Goal: Check status: Check status

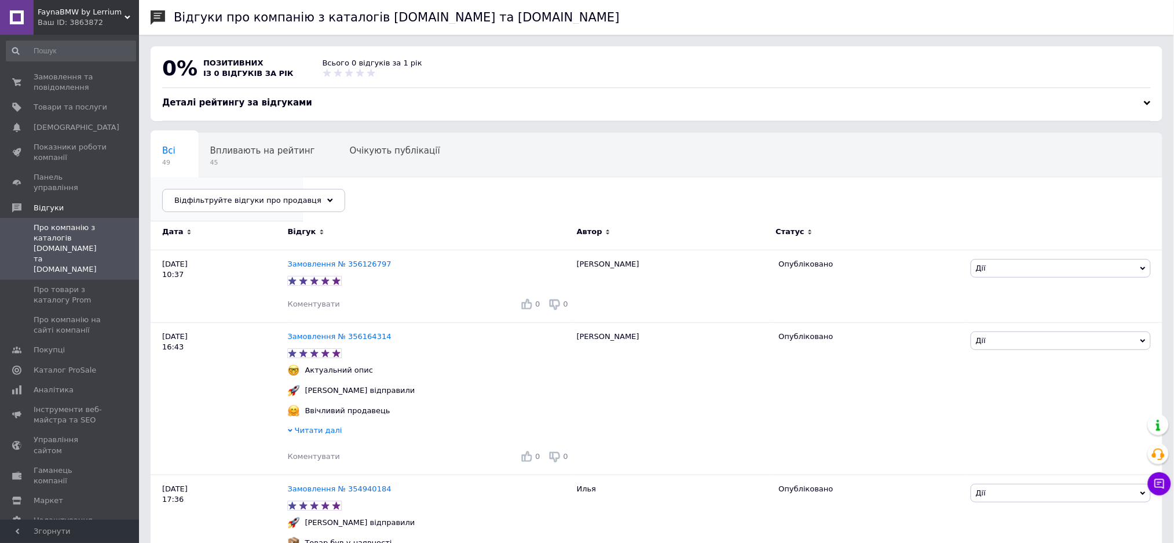
click at [280, 202] on span "2" at bounding box center [221, 206] width 118 height 9
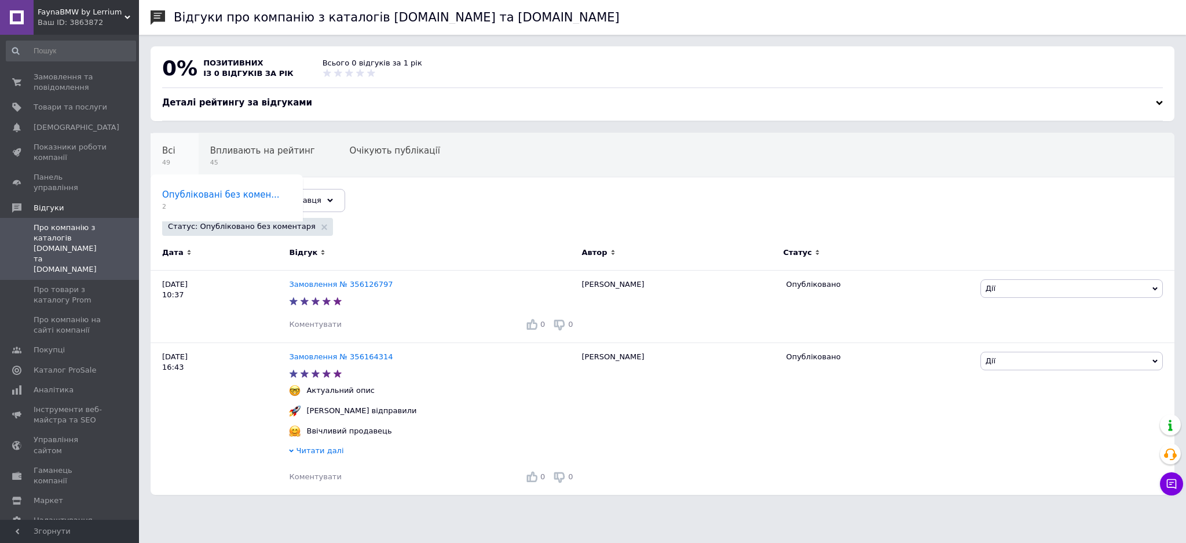
click at [178, 161] on div "Всі 49" at bounding box center [175, 155] width 48 height 44
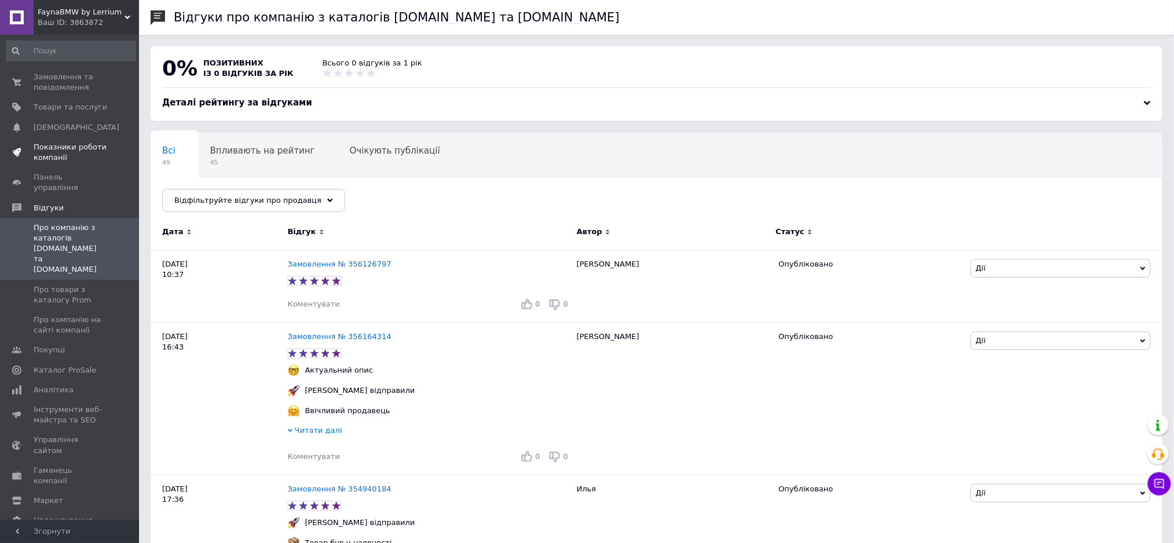
click at [71, 160] on span "Показники роботи компанії" at bounding box center [71, 152] width 74 height 21
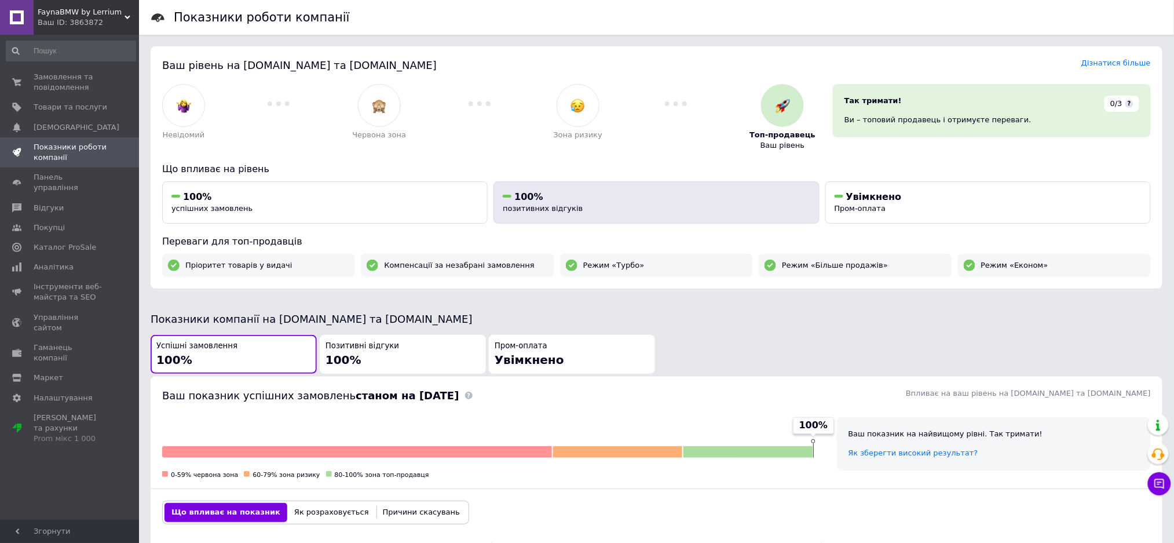
click at [675, 197] on div "100%" at bounding box center [656, 197] width 307 height 13
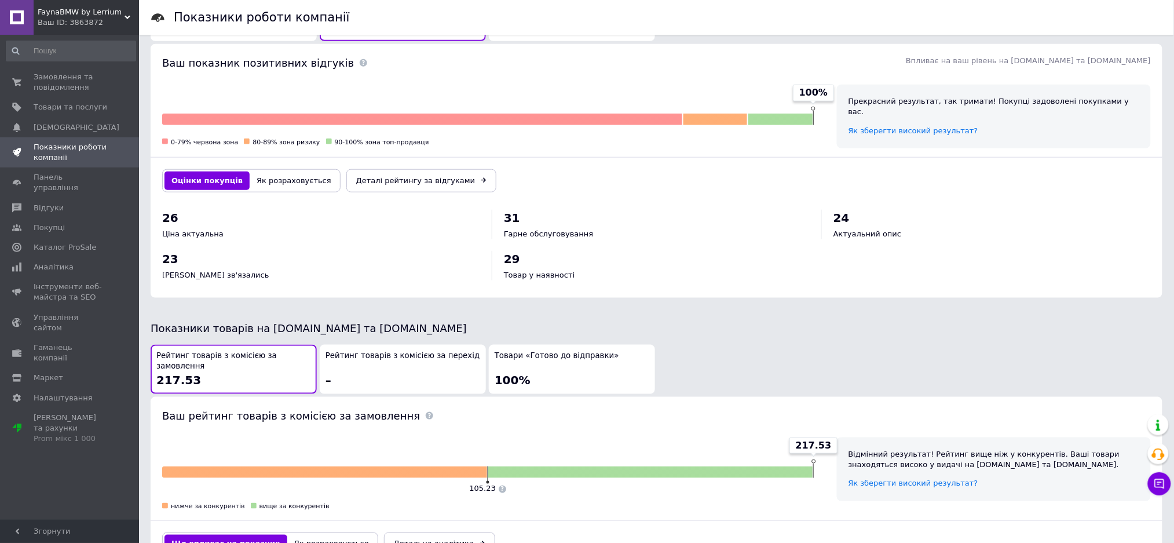
scroll to position [410, 0]
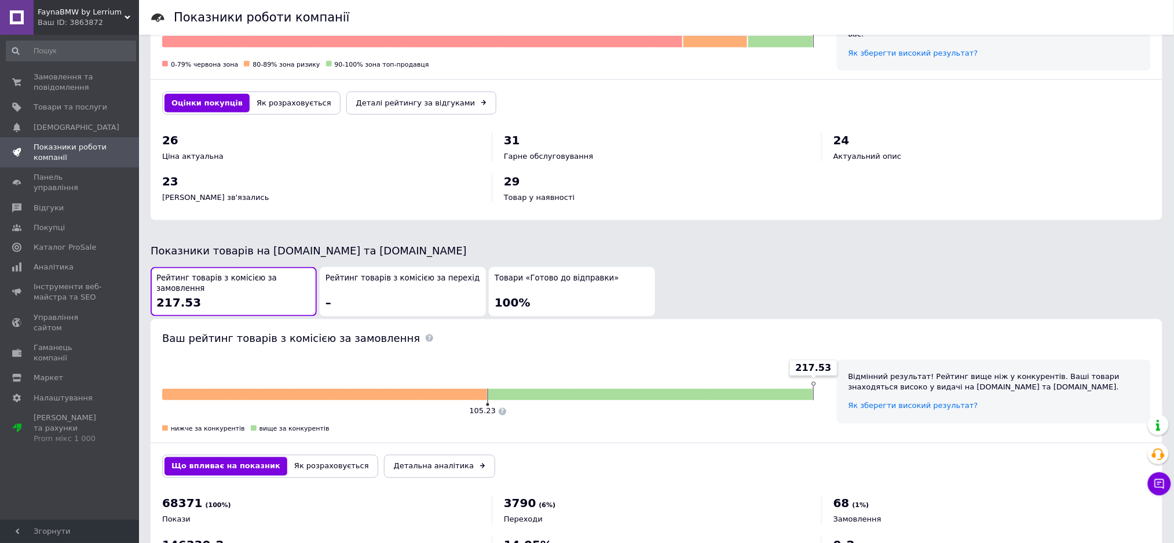
click at [388, 294] on div "Рейтинг товарів з комісією за перехід –" at bounding box center [403, 292] width 155 height 38
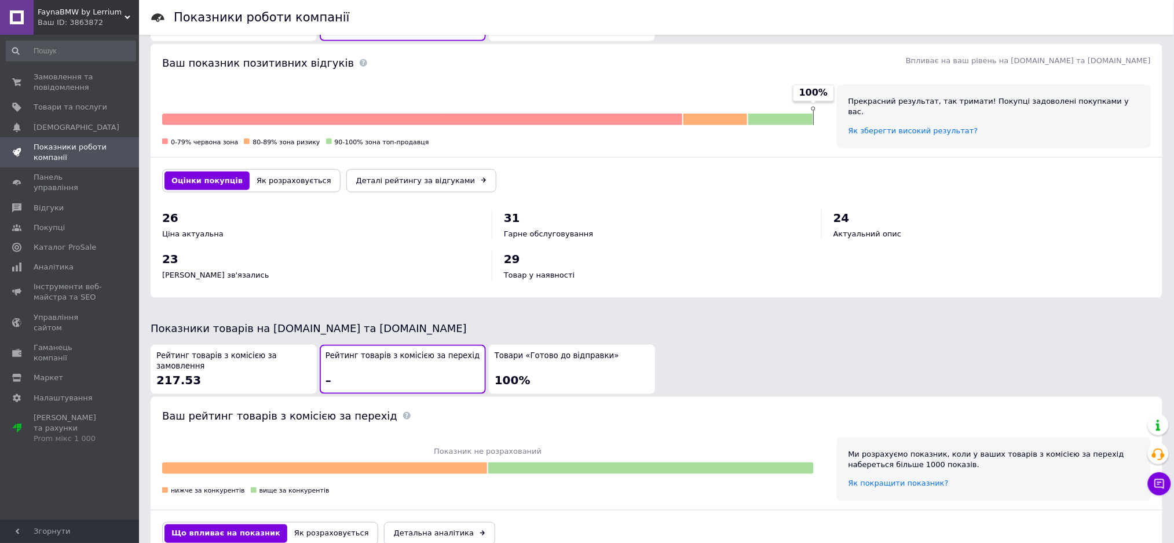
scroll to position [411, 0]
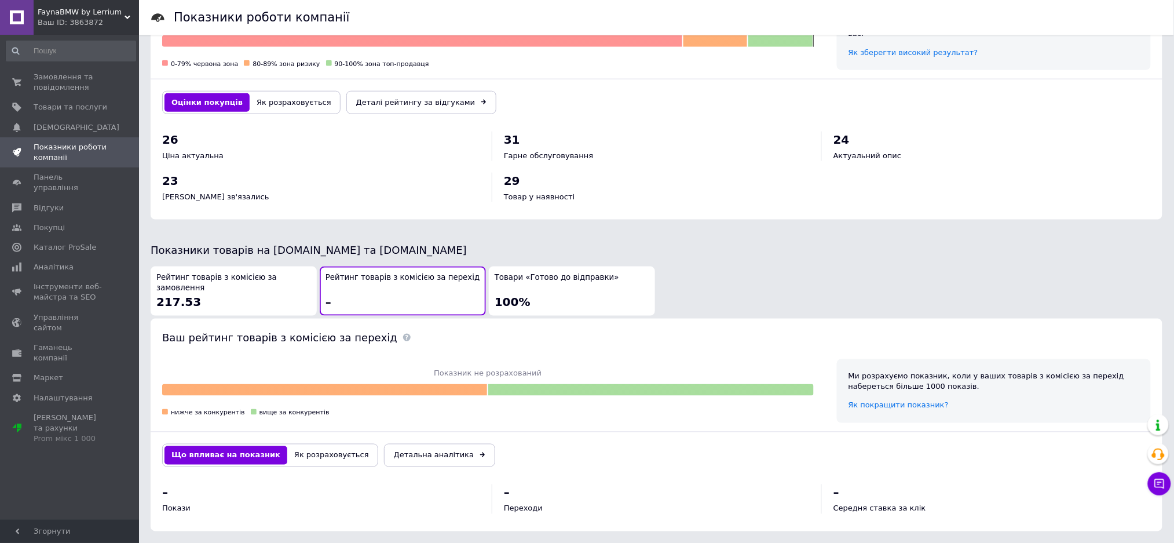
click at [269, 290] on div "Рейтинг товарів з комісією за замовлення 217.53" at bounding box center [233, 291] width 155 height 38
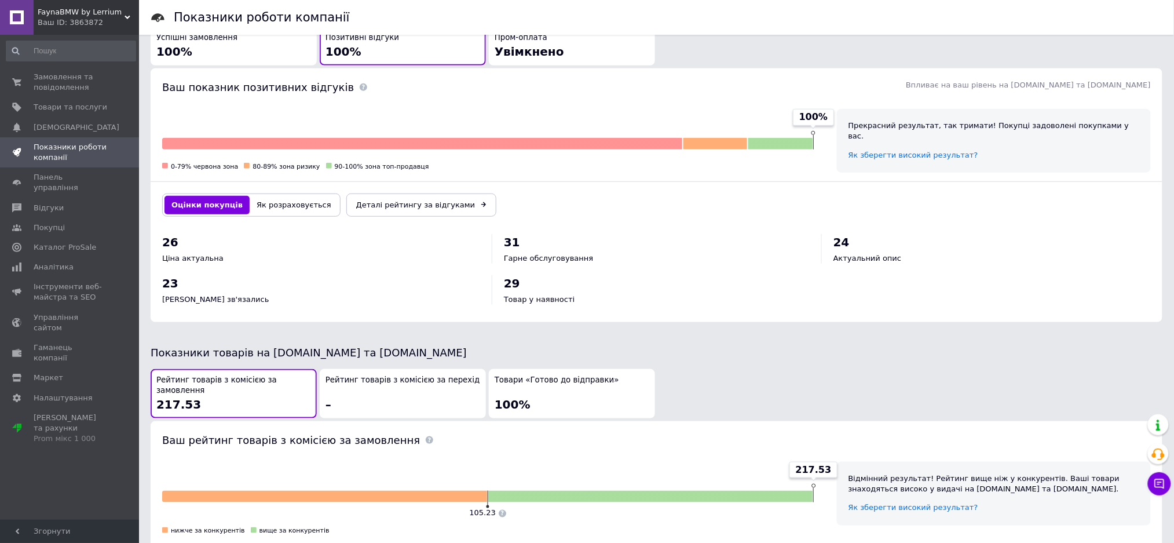
scroll to position [76, 0]
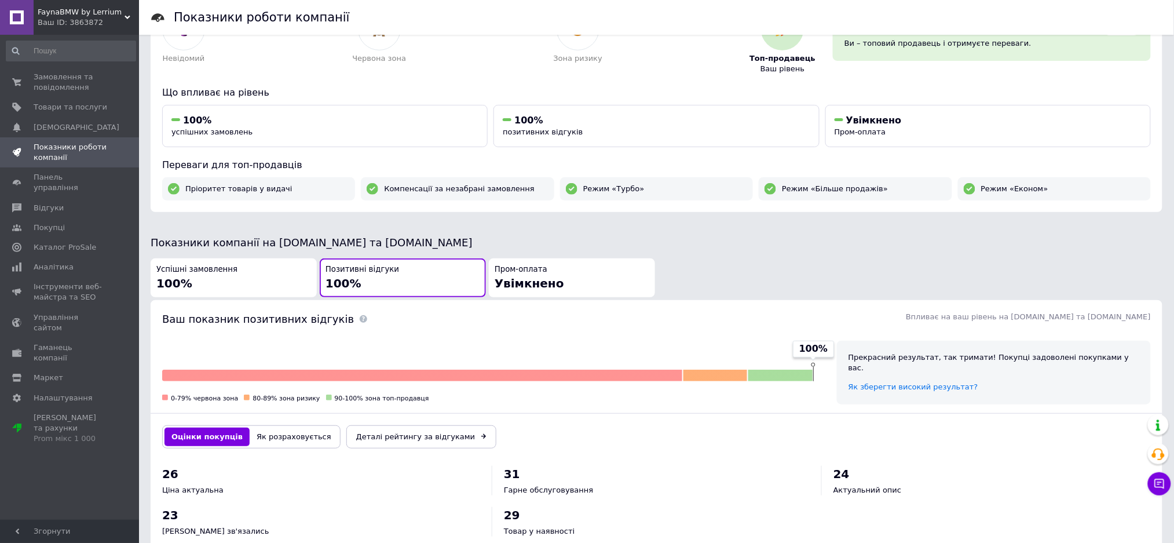
click at [413, 283] on div "Позитивні відгуки 100%" at bounding box center [403, 277] width 155 height 27
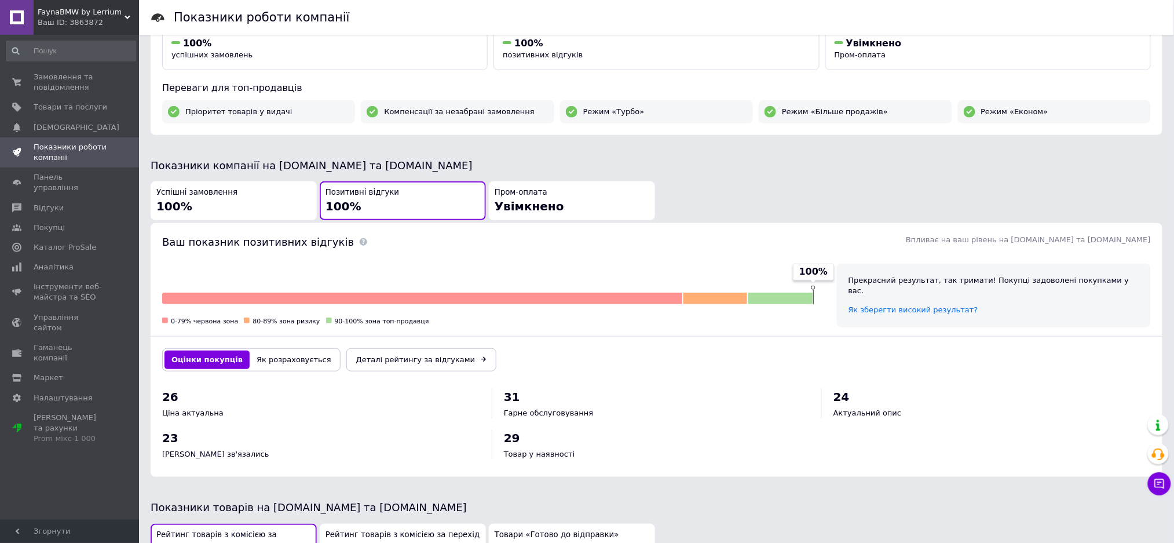
scroll to position [0, 0]
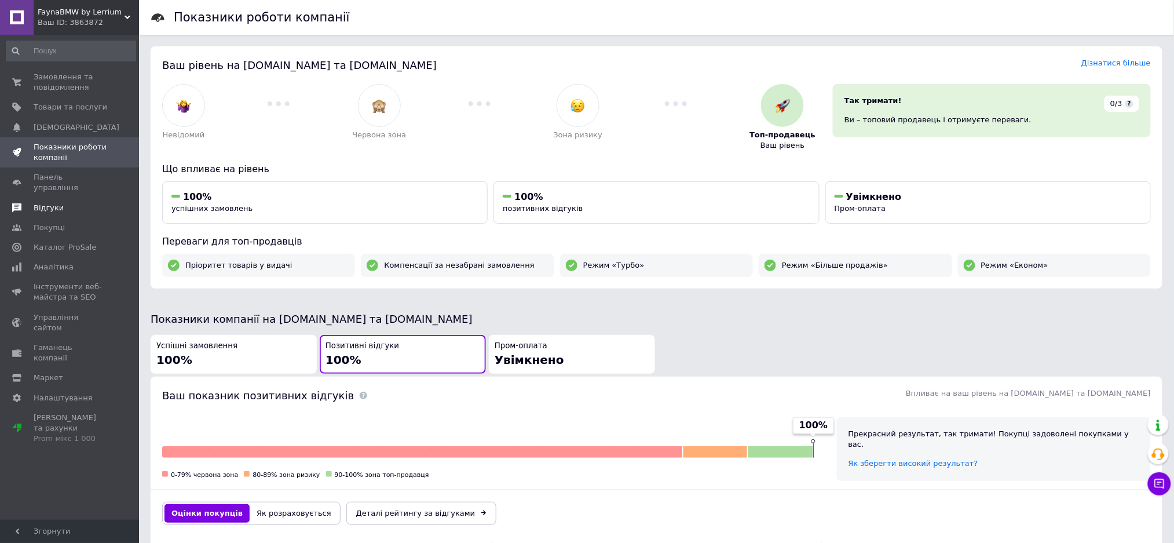
click at [64, 203] on span "Відгуки" at bounding box center [71, 208] width 74 height 10
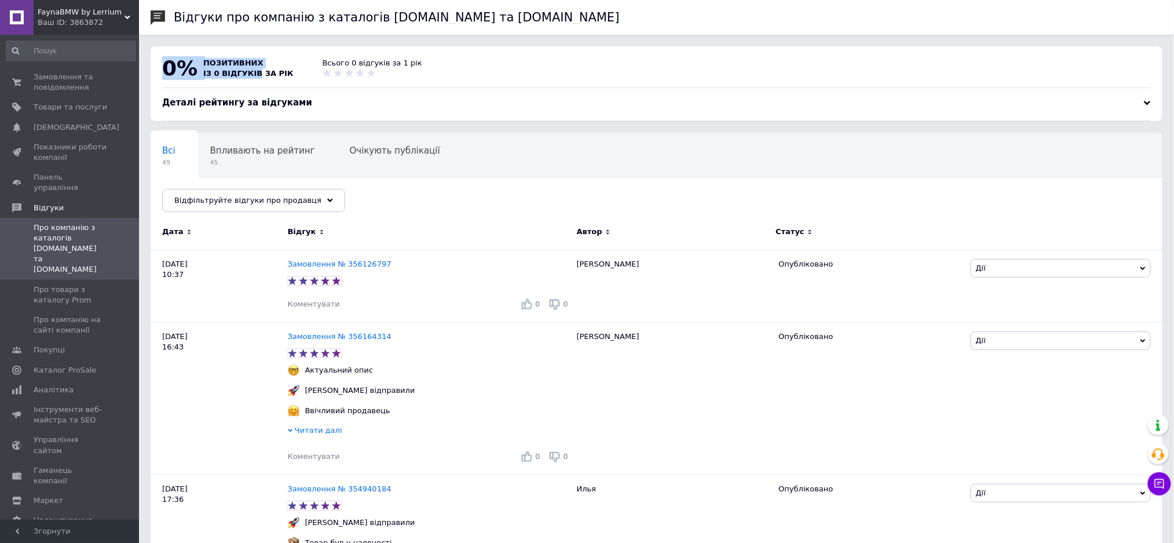
drag, startPoint x: 161, startPoint y: 71, endPoint x: 248, endPoint y: 72, distance: 86.9
click at [248, 72] on div "0% позитивних із 0 відгуків за рік" at bounding box center [227, 68] width 137 height 32
click at [279, 75] on div "позитивних із 0 відгуків за рік" at bounding box center [248, 68] width 96 height 32
drag, startPoint x: 283, startPoint y: 75, endPoint x: 163, endPoint y: 68, distance: 120.1
click at [163, 68] on div "0% позитивних із 0 відгуків за рік" at bounding box center [228, 68] width 160 height 21
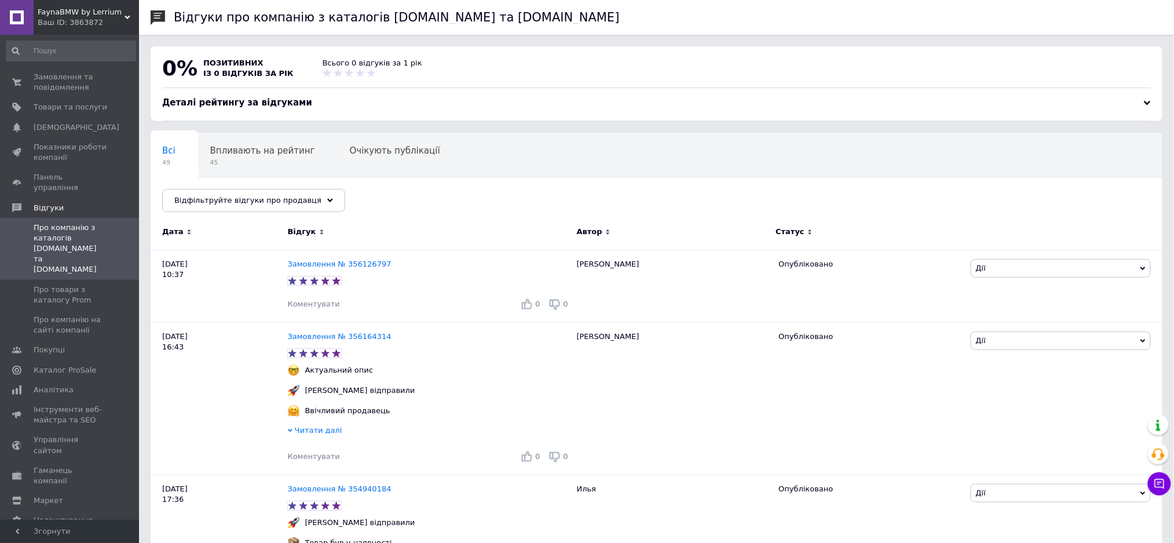
drag, startPoint x: 616, startPoint y: 43, endPoint x: 624, endPoint y: 46, distance: 8.8
click at [52, 83] on span "Замовлення та повідомлення" at bounding box center [71, 82] width 74 height 21
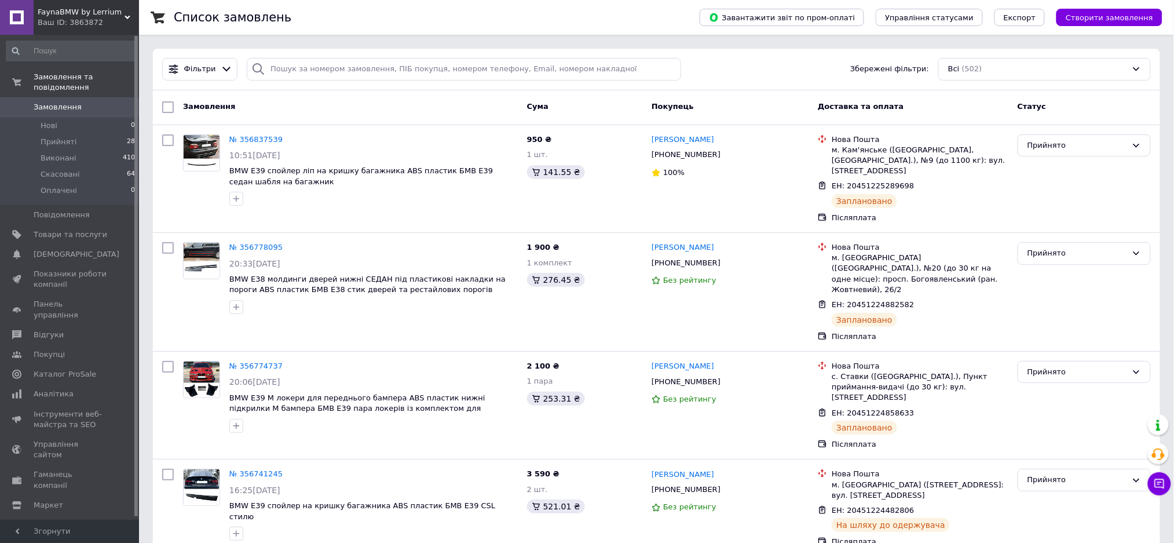
scroll to position [154, 0]
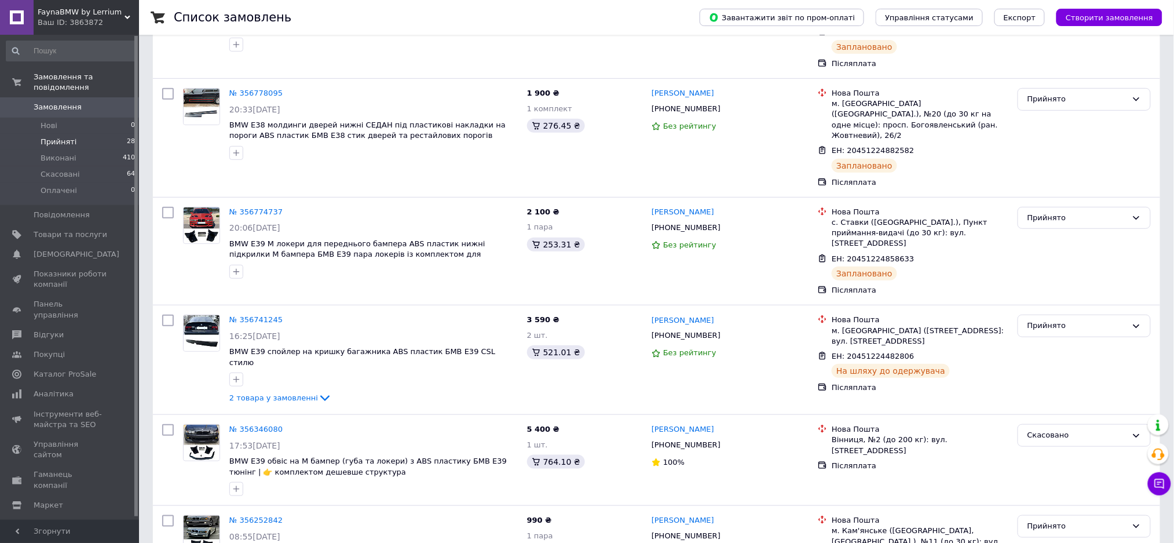
click at [59, 137] on span "Прийняті" at bounding box center [59, 142] width 36 height 10
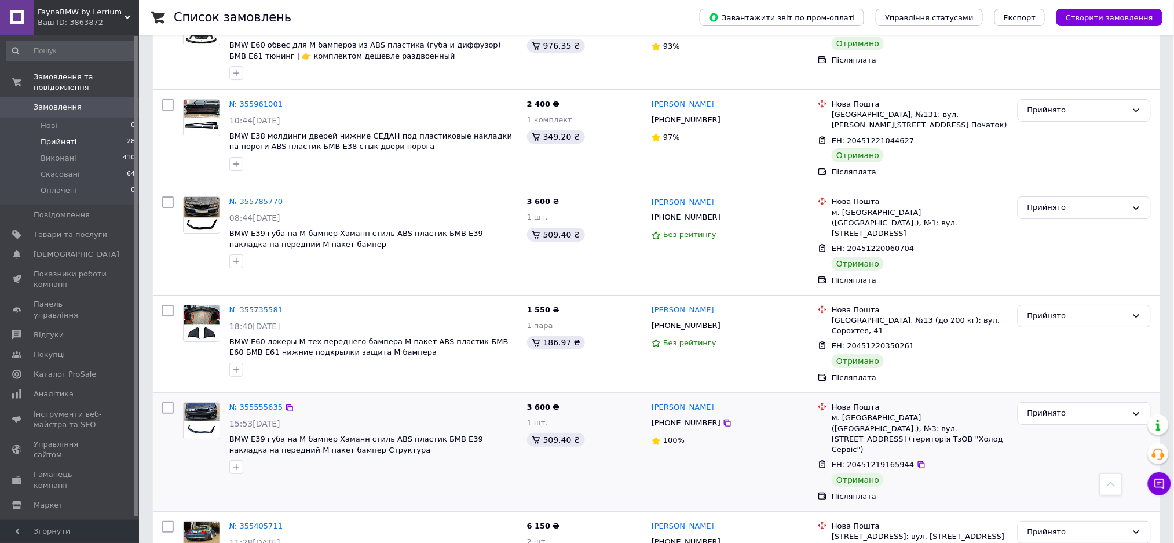
scroll to position [1467, 0]
